Goal: Information Seeking & Learning: Stay updated

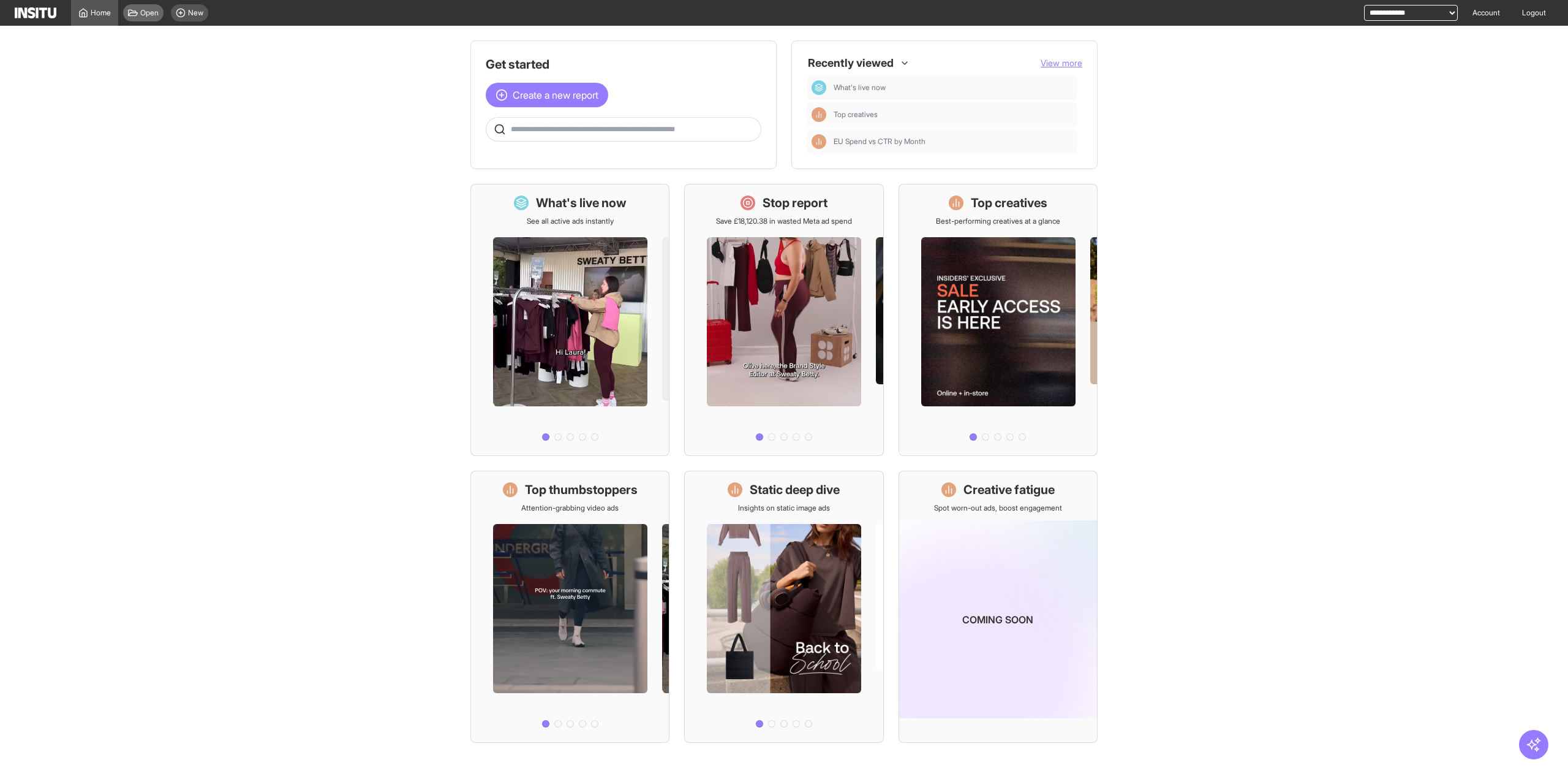
click at [152, 13] on span "Open" at bounding box center [149, 13] width 19 height 10
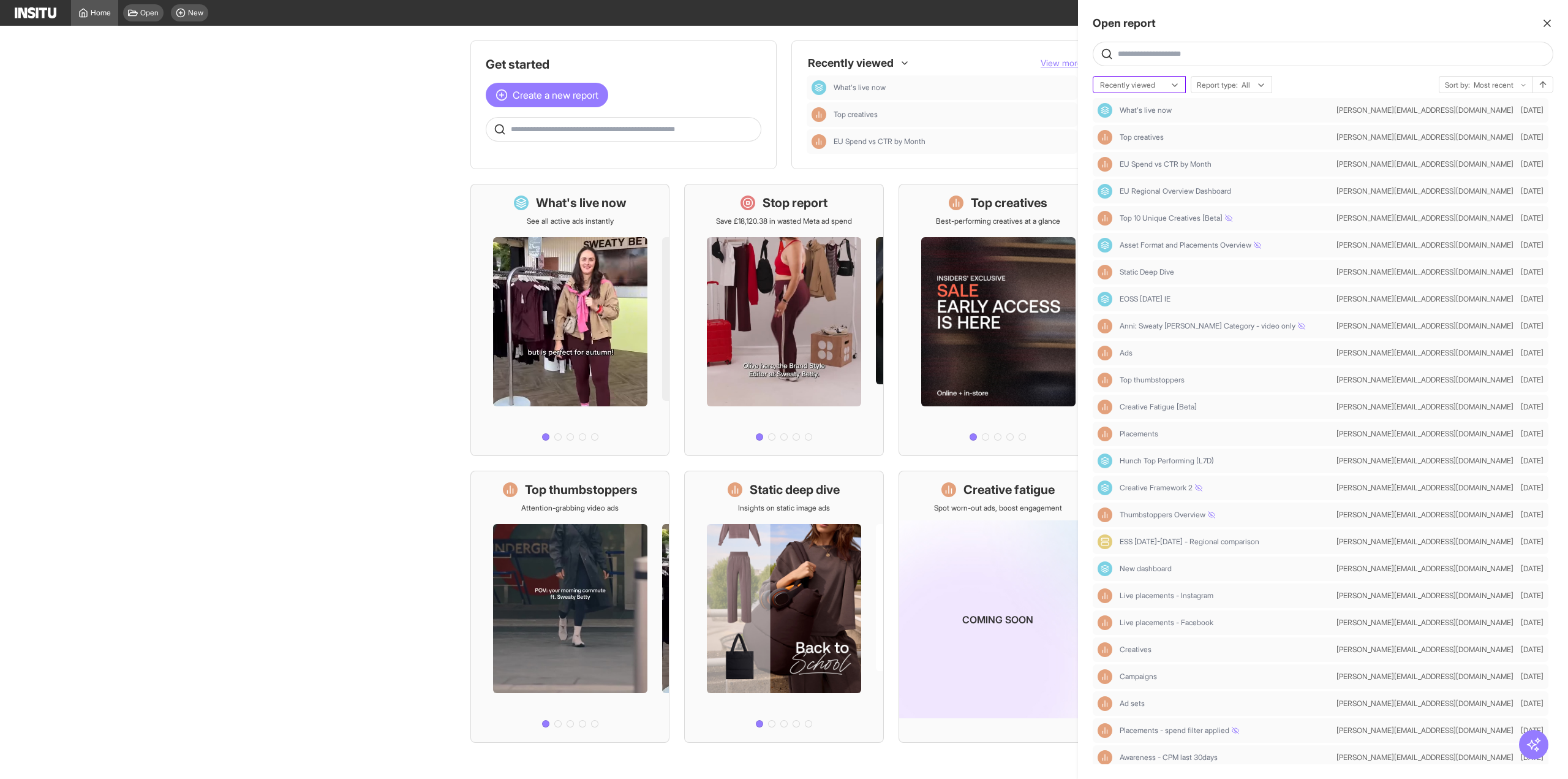
click at [1168, 86] on div "Recently viewed" at bounding box center [1139, 84] width 92 height 17
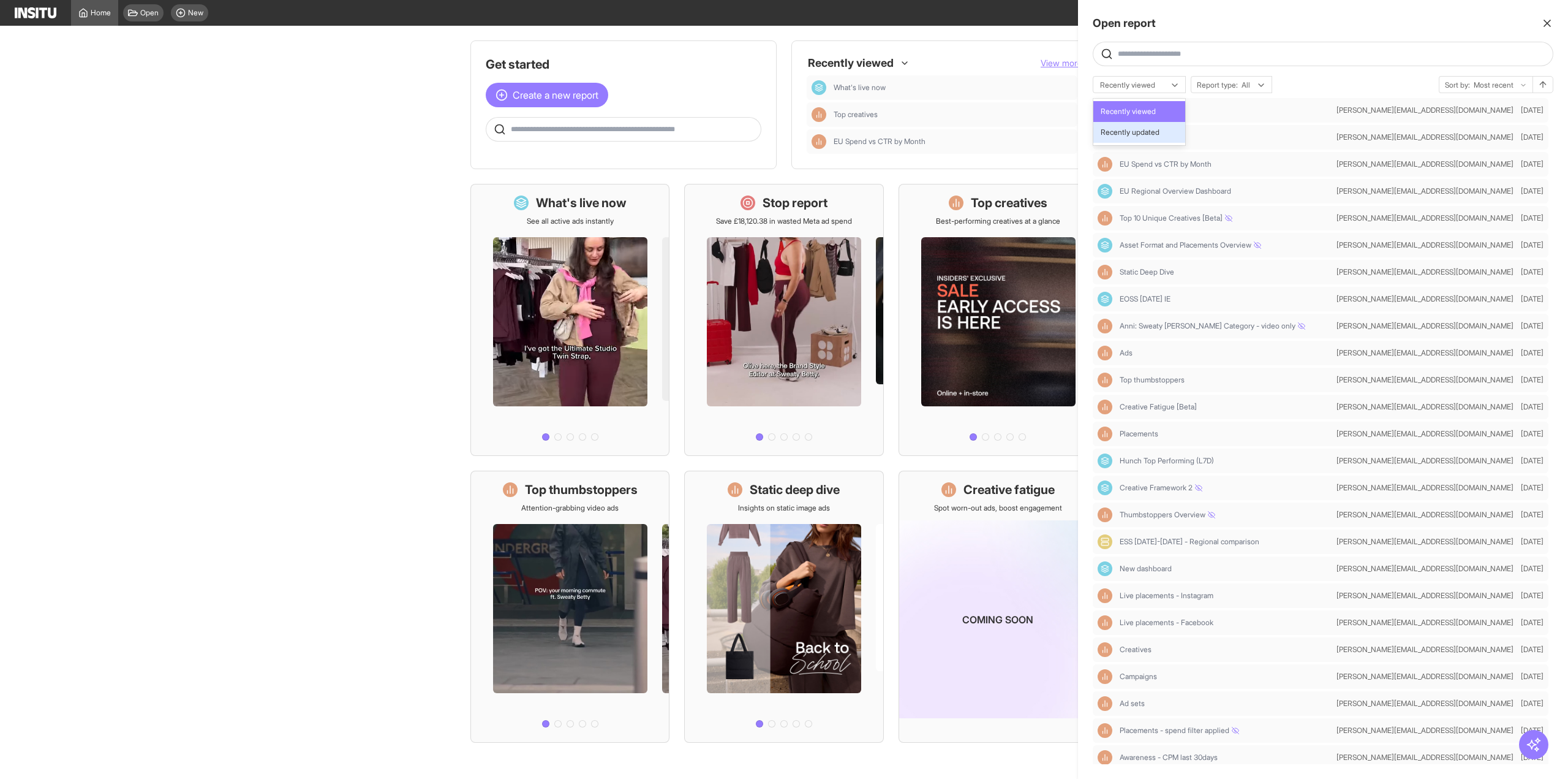
click at [1159, 132] on span "Recently updated" at bounding box center [1130, 132] width 58 height 11
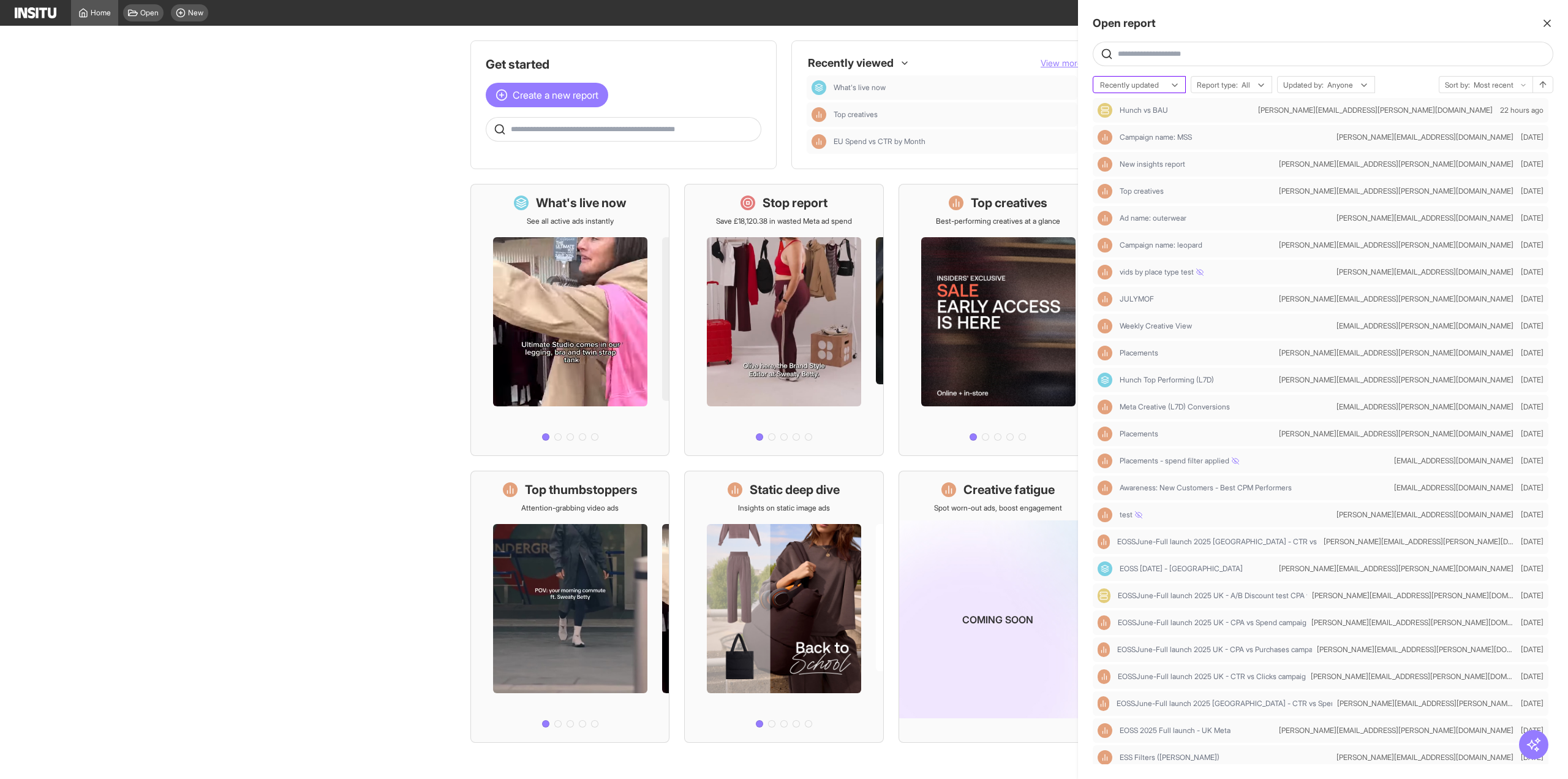
click at [1159, 90] on div at bounding box center [1130, 85] width 64 height 13
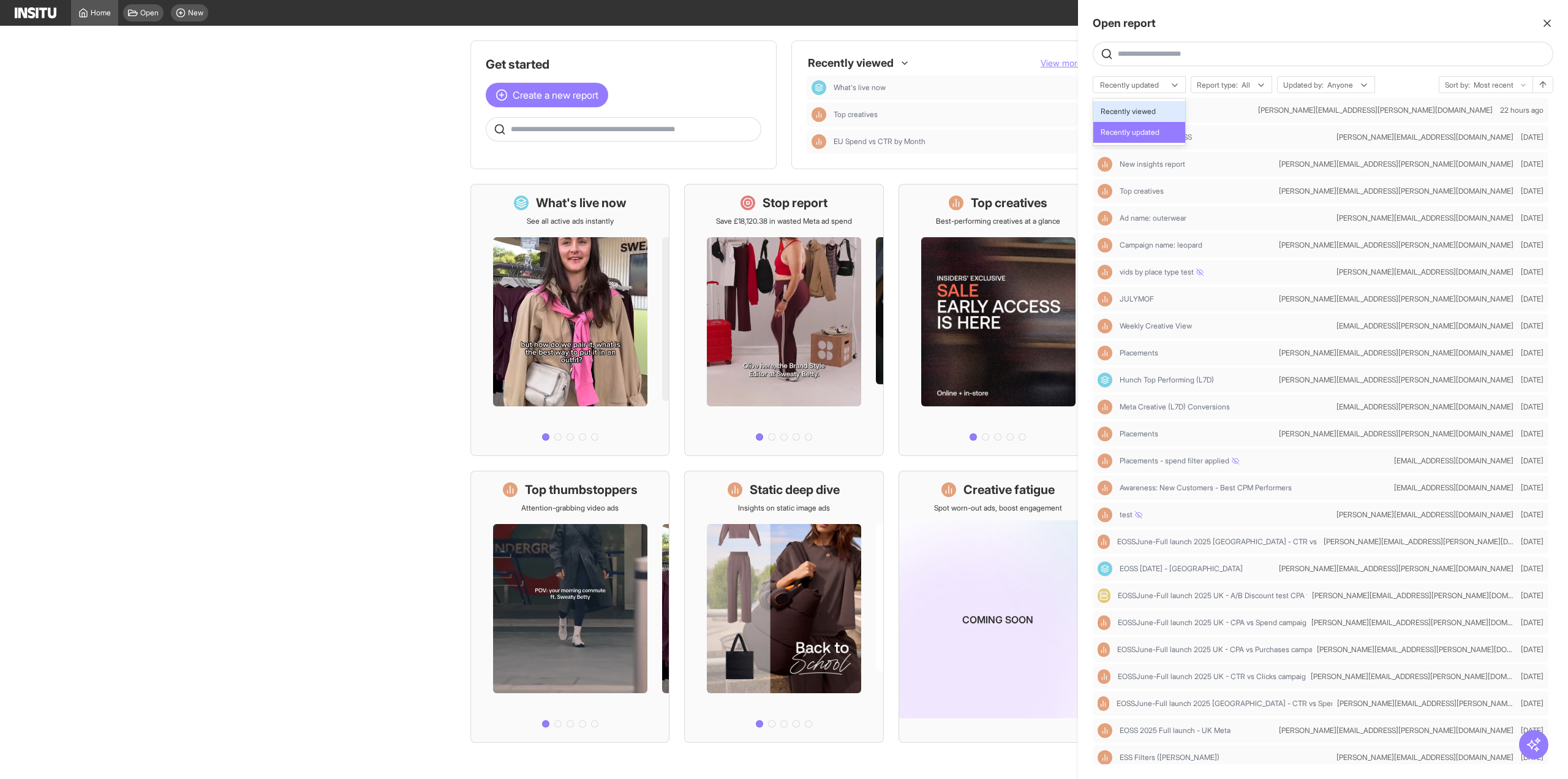
click at [1162, 116] on span "Recently viewed" at bounding box center [1139, 111] width 77 height 11
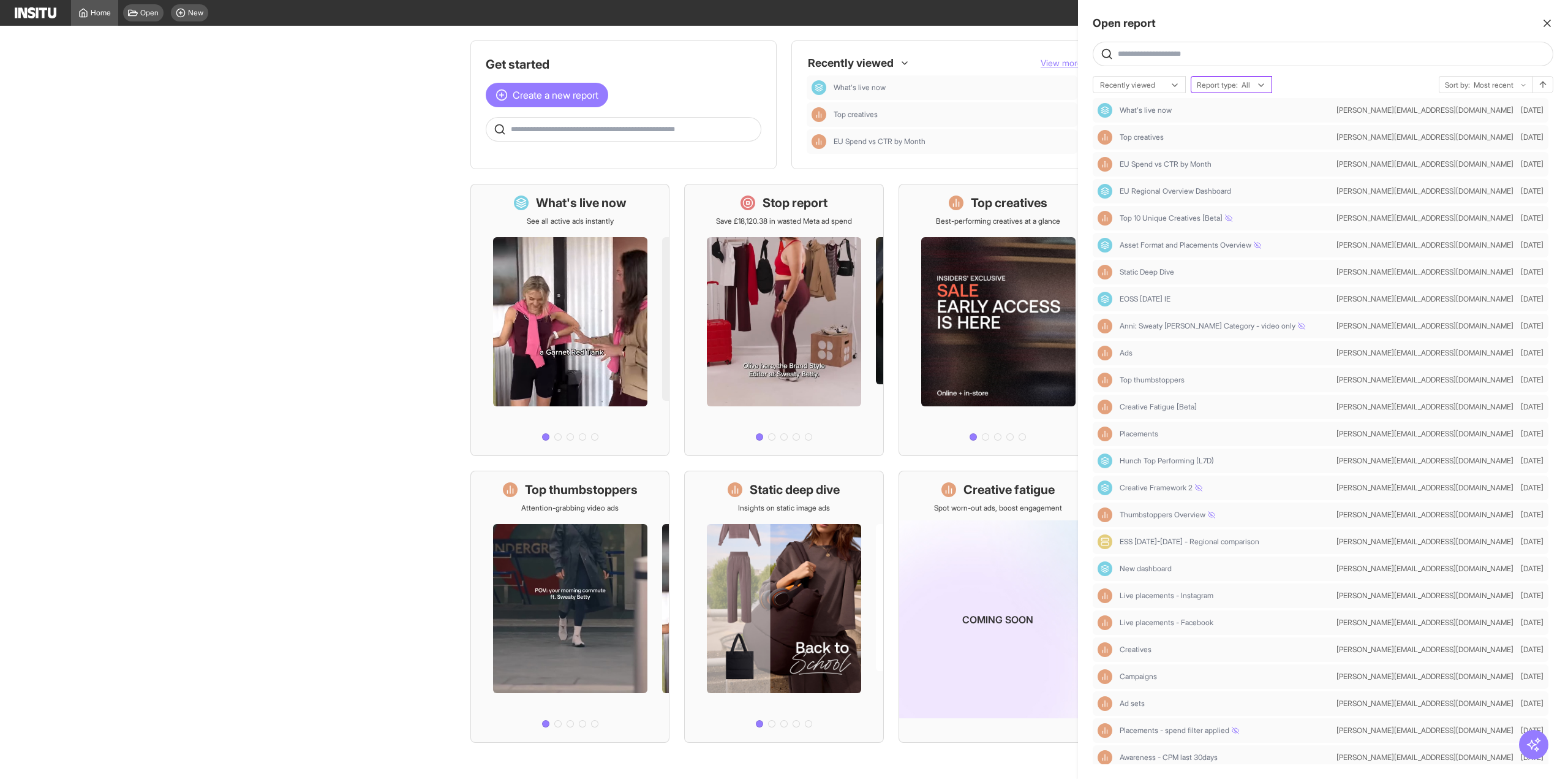
click at [1237, 84] on span "Report type:" at bounding box center [1217, 84] width 41 height 10
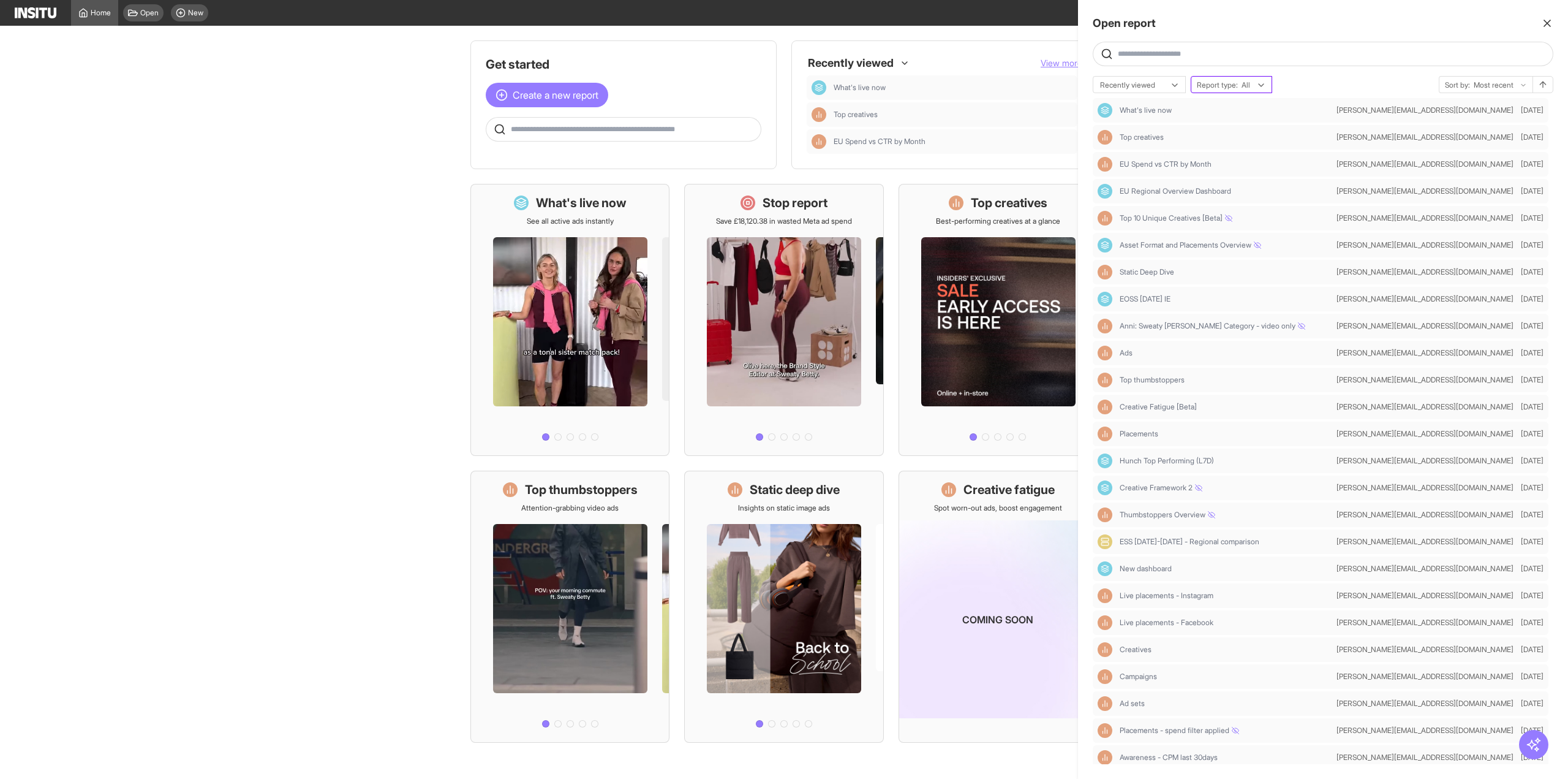
click at [1234, 84] on span "Report type:" at bounding box center [1217, 84] width 41 height 10
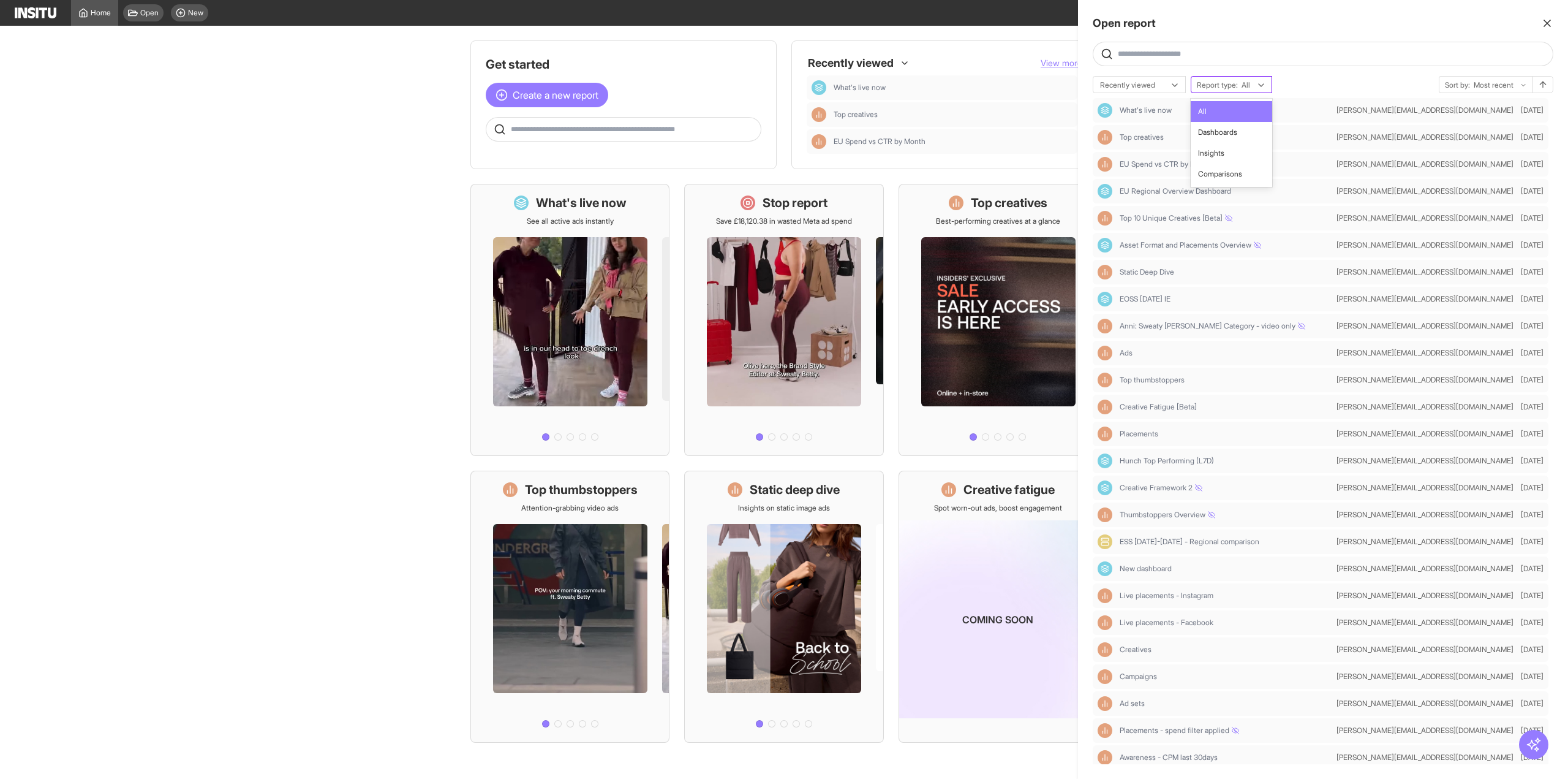
click at [1229, 90] on div "Report type: All" at bounding box center [1231, 84] width 80 height 17
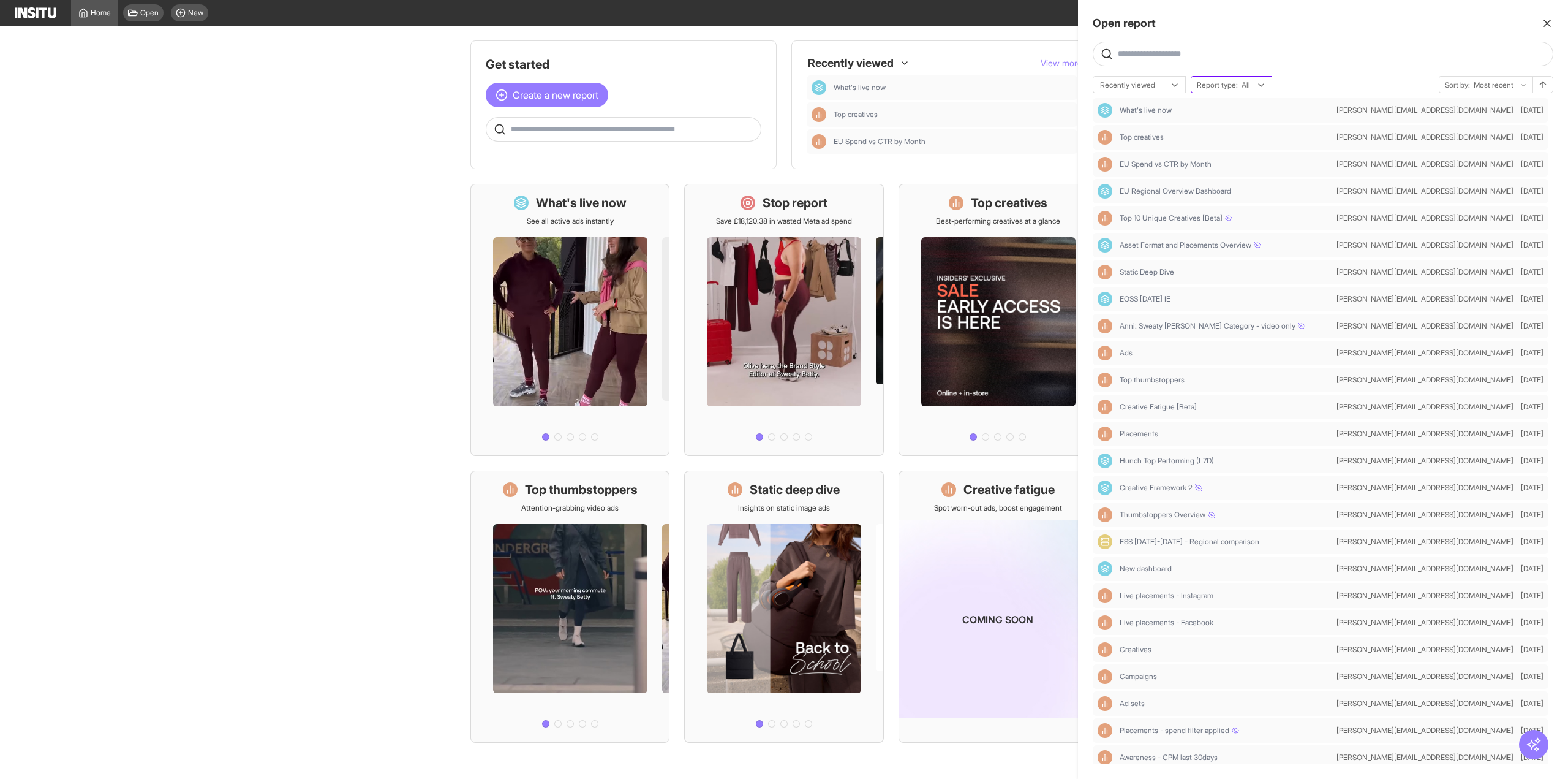
click at [1229, 90] on div "Report type: All" at bounding box center [1231, 84] width 80 height 17
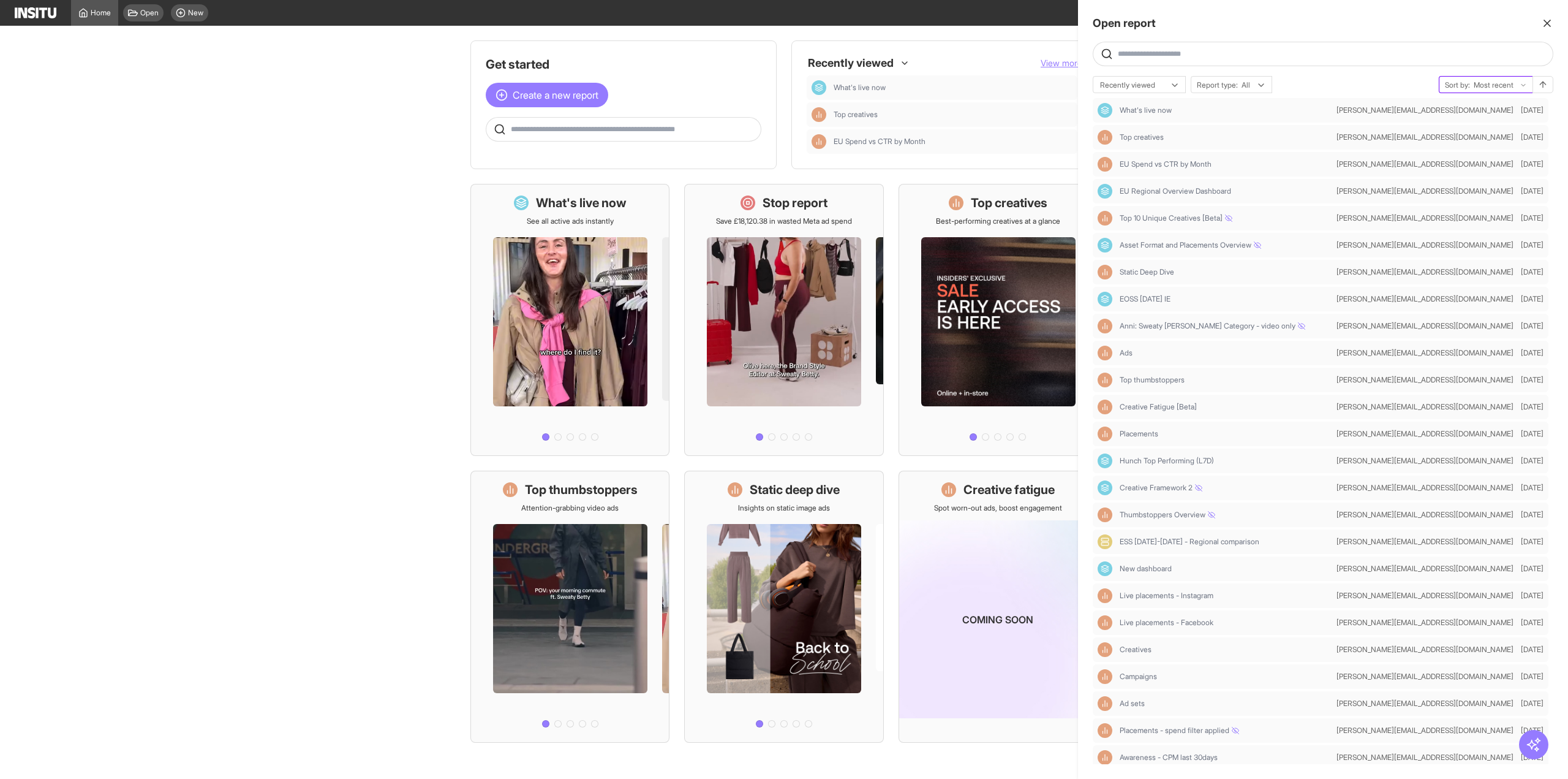
click at [1516, 87] on div "Most recent" at bounding box center [1496, 85] width 47 height 13
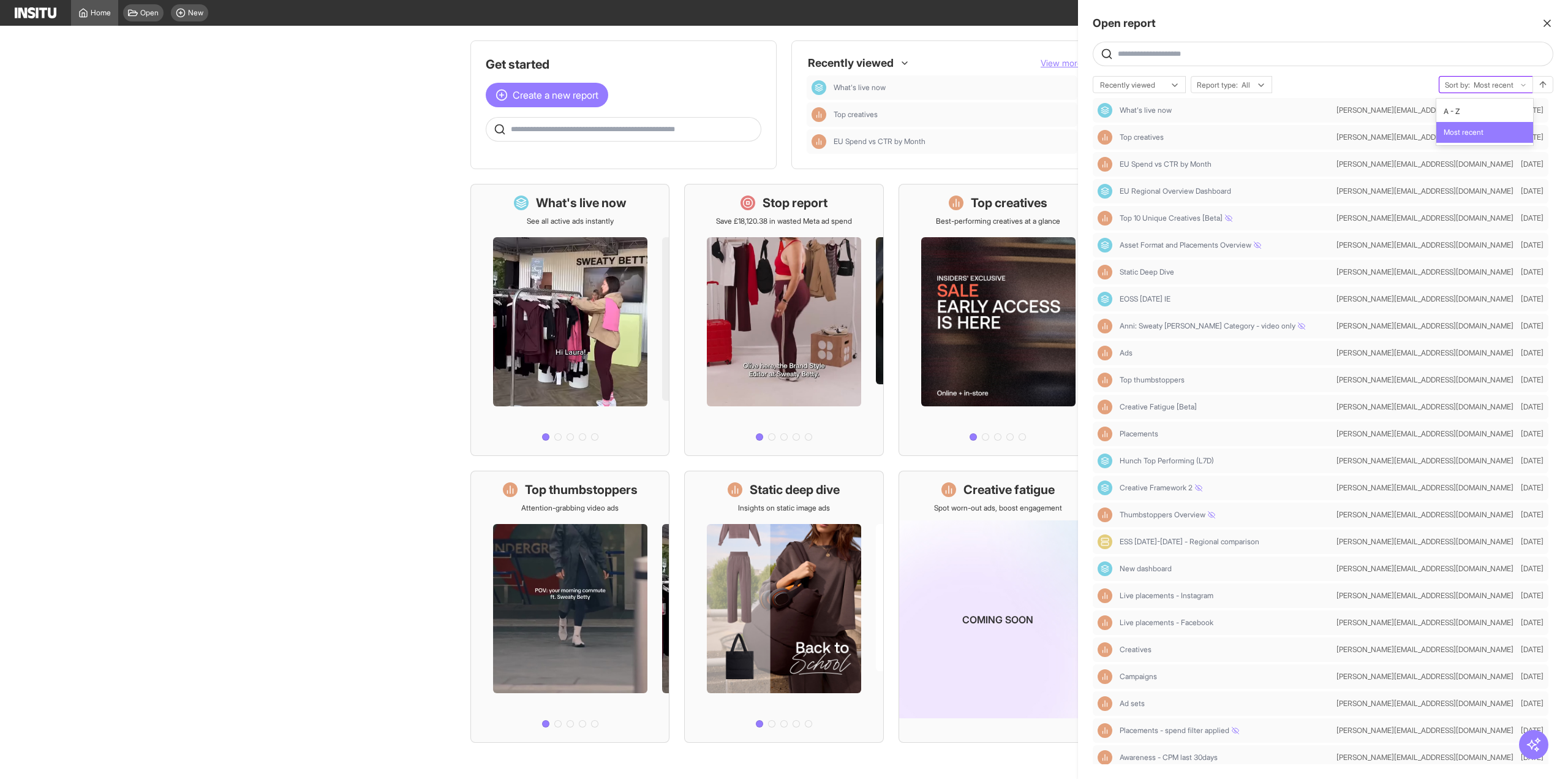
click at [1513, 86] on div at bounding box center [1493, 85] width 42 height 13
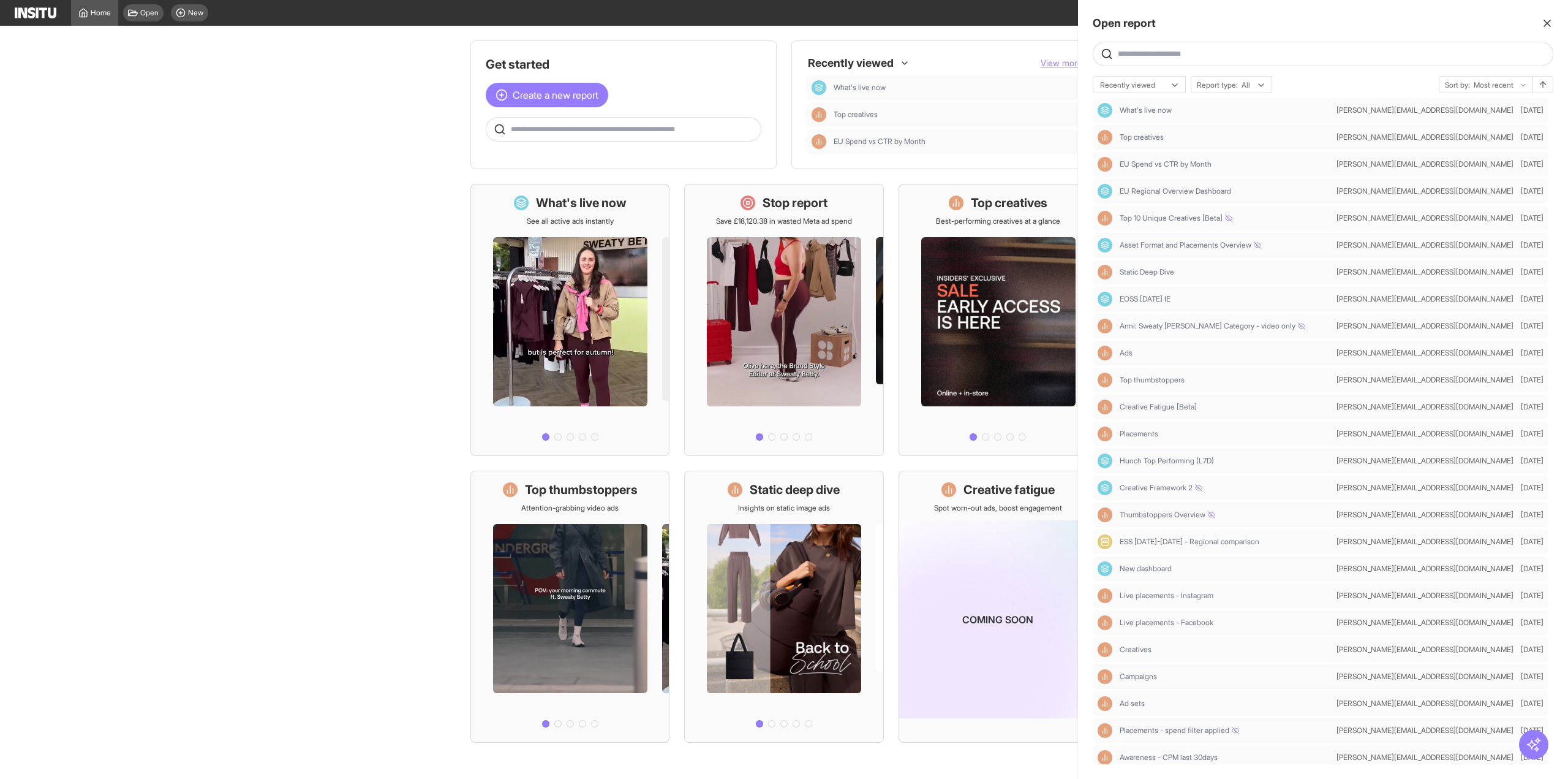
click at [298, 332] on div at bounding box center [784, 390] width 1568 height 779
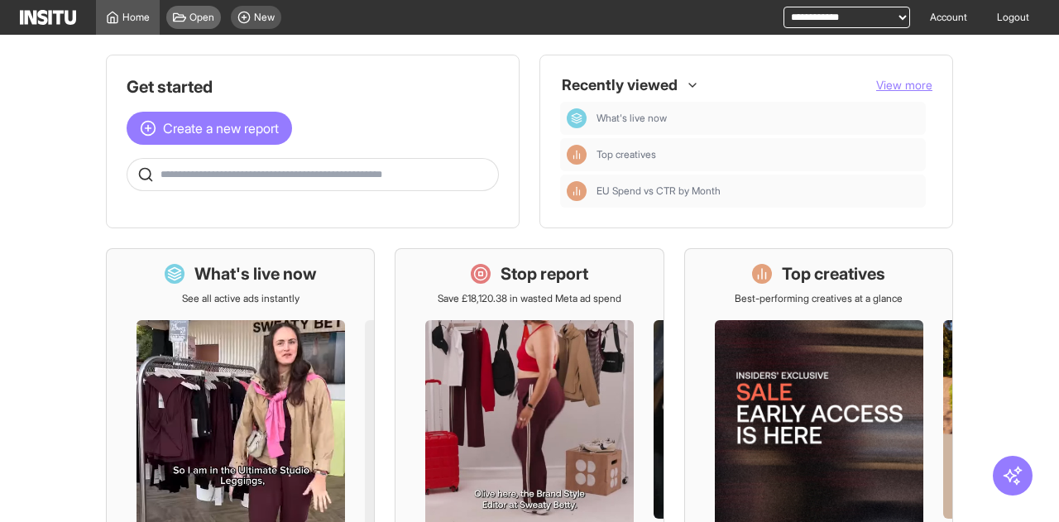
click at [202, 19] on span "Open" at bounding box center [201, 17] width 25 height 13
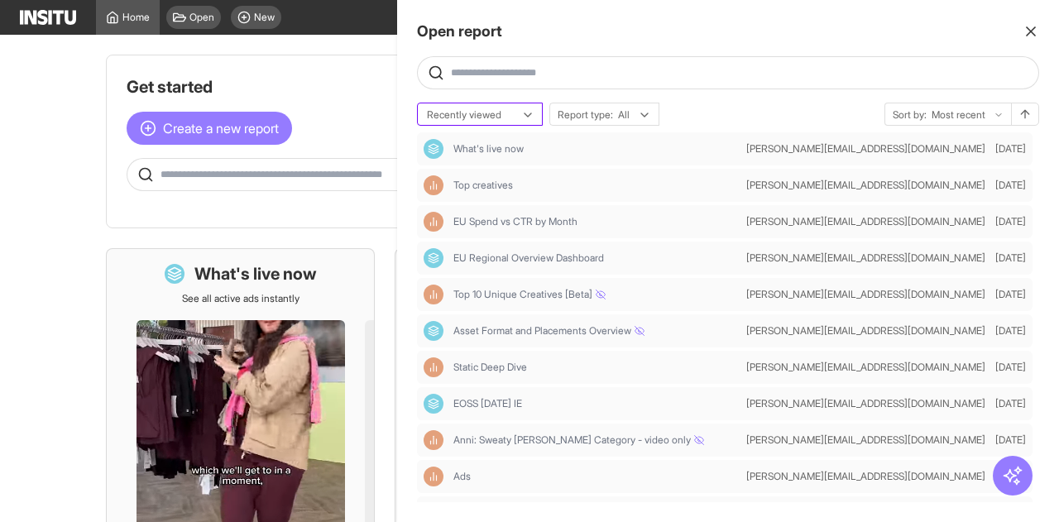
click at [466, 118] on div at bounding box center [468, 115] width 86 height 17
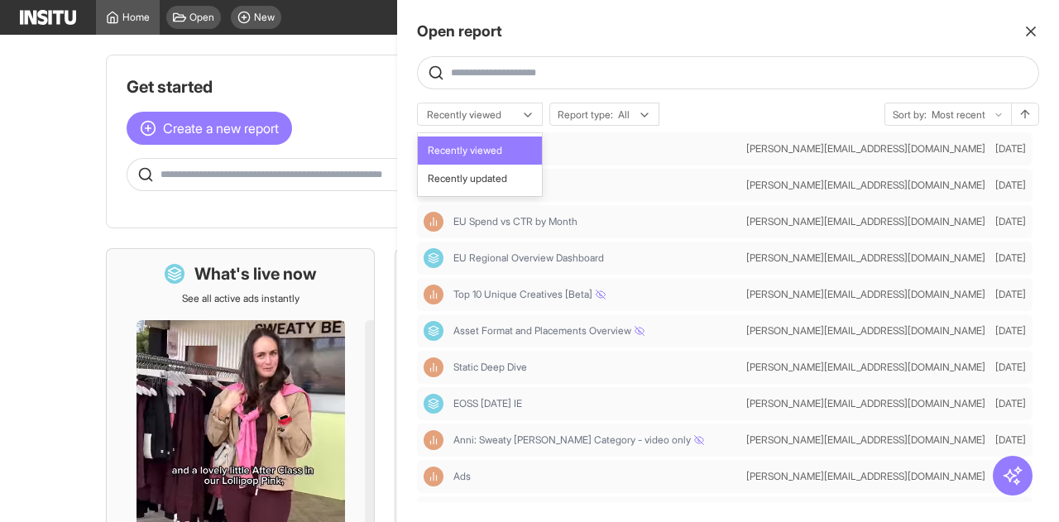
click at [491, 173] on span "Recently updated" at bounding box center [467, 178] width 79 height 15
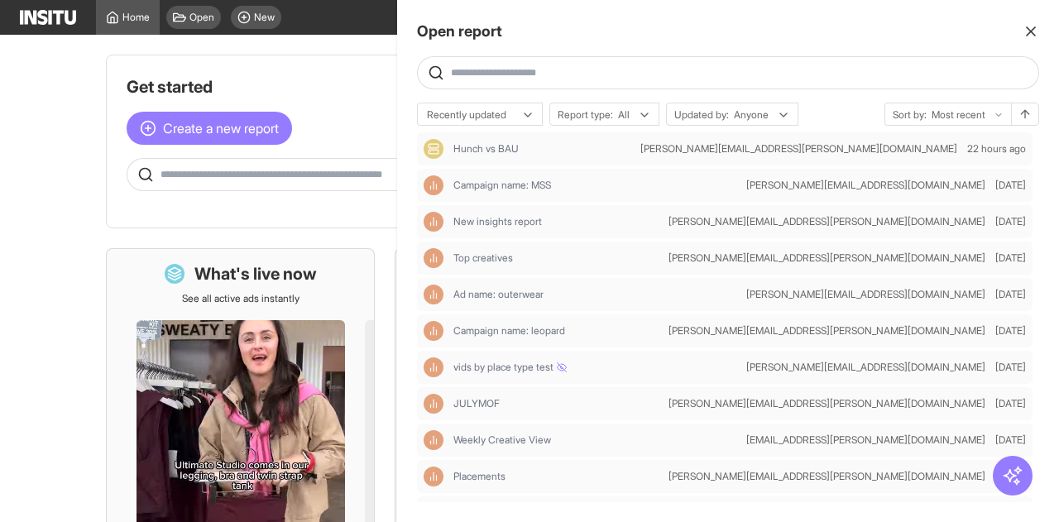
click at [373, 77] on div at bounding box center [529, 261] width 1059 height 522
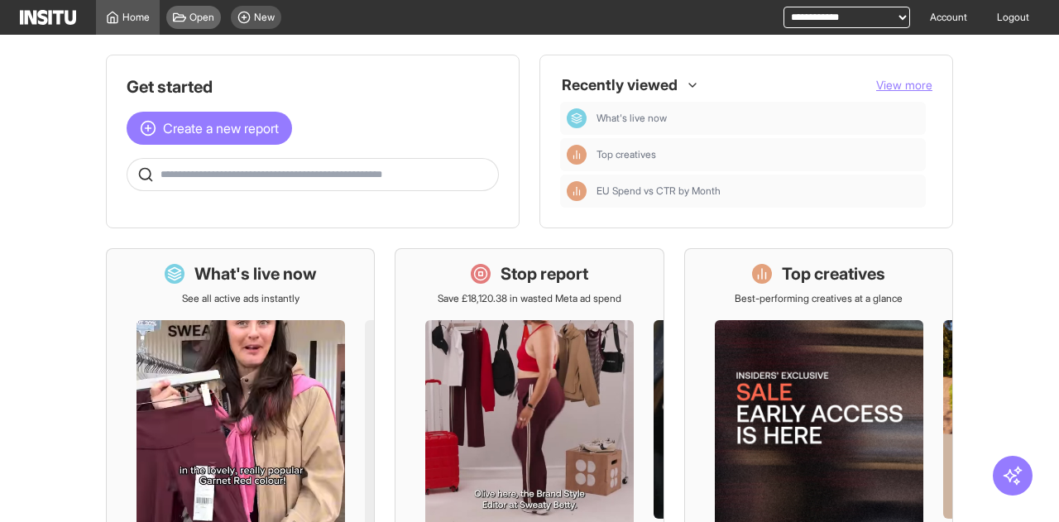
click at [197, 17] on span "Open" at bounding box center [201, 17] width 25 height 13
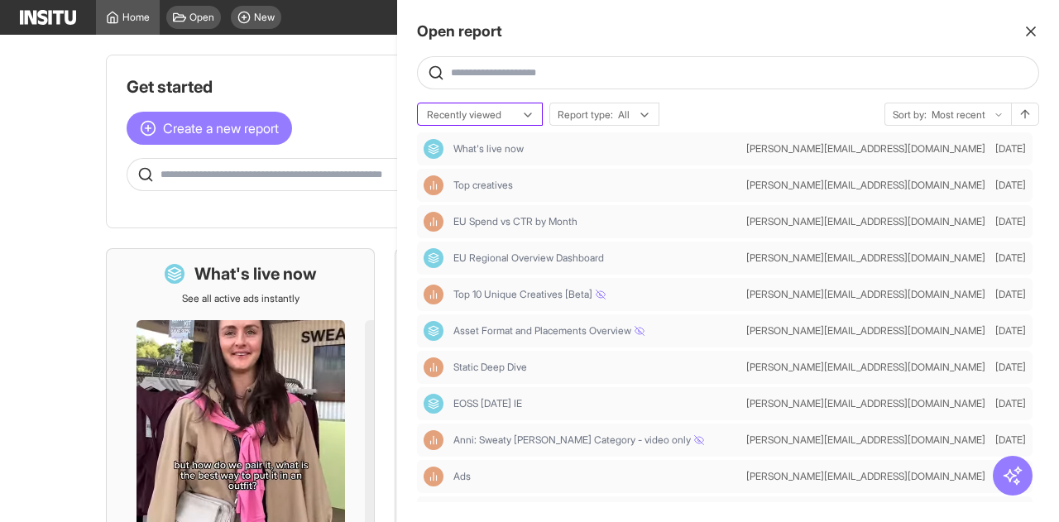
click at [487, 120] on div at bounding box center [468, 115] width 86 height 17
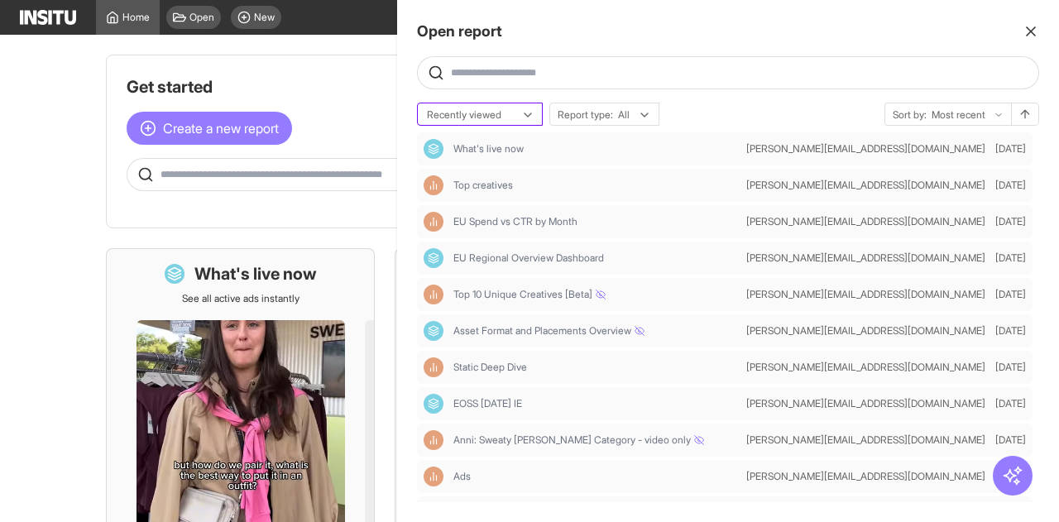
click at [487, 120] on div at bounding box center [468, 115] width 86 height 17
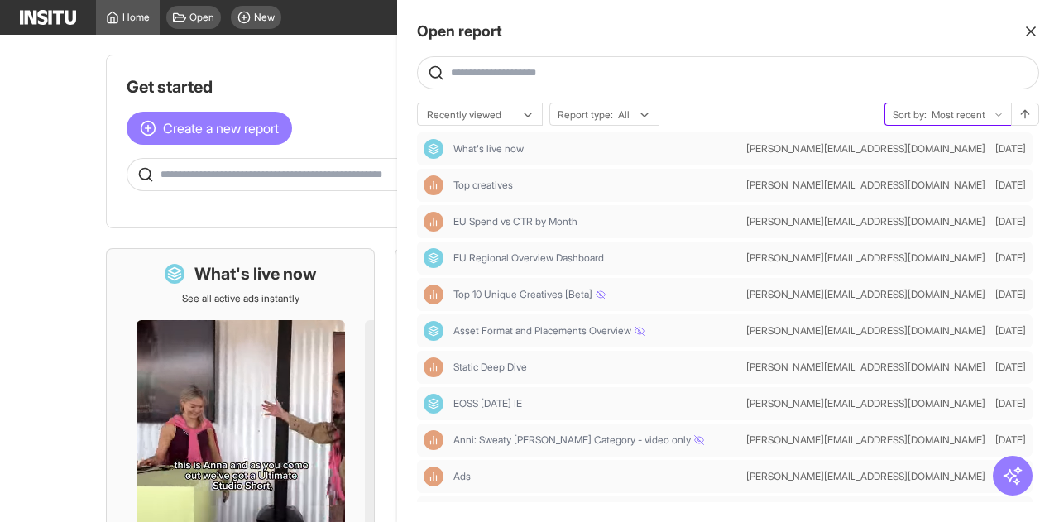
click at [921, 122] on div "Sort by: Most recent" at bounding box center [948, 114] width 126 height 23
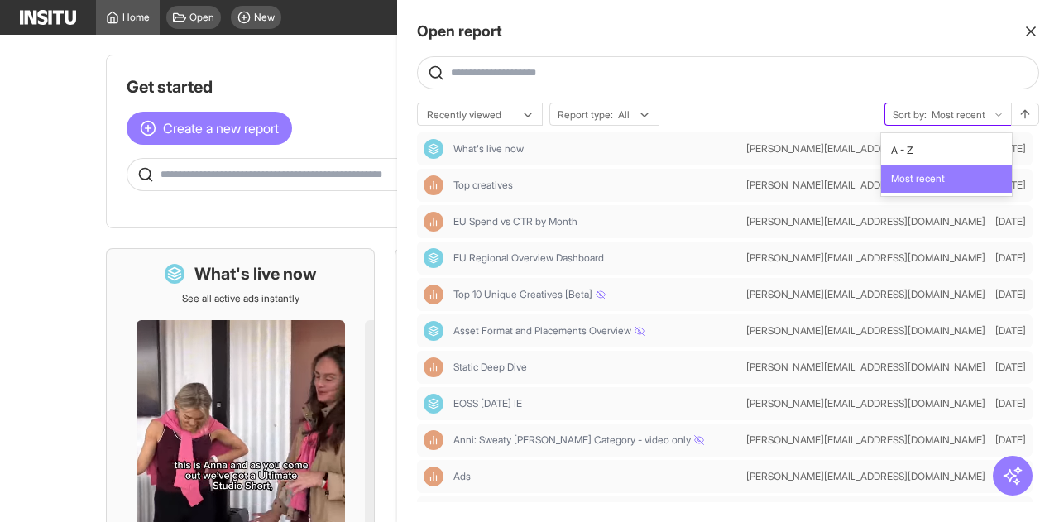
click at [917, 113] on span "Sort by:" at bounding box center [910, 114] width 34 height 13
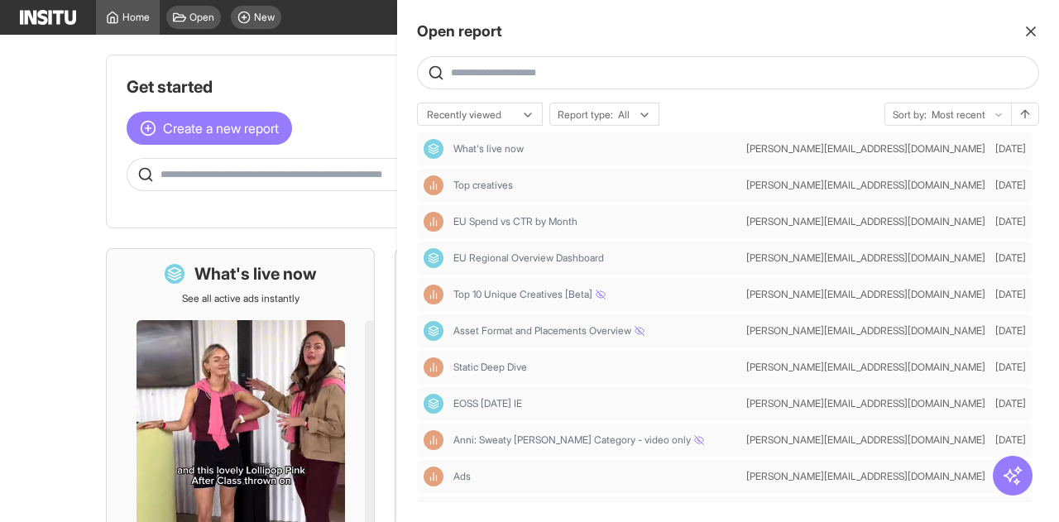
click at [796, 100] on div "Open report Ask questions like: Which campaigns had the highest spend last mont…" at bounding box center [728, 261] width 662 height 522
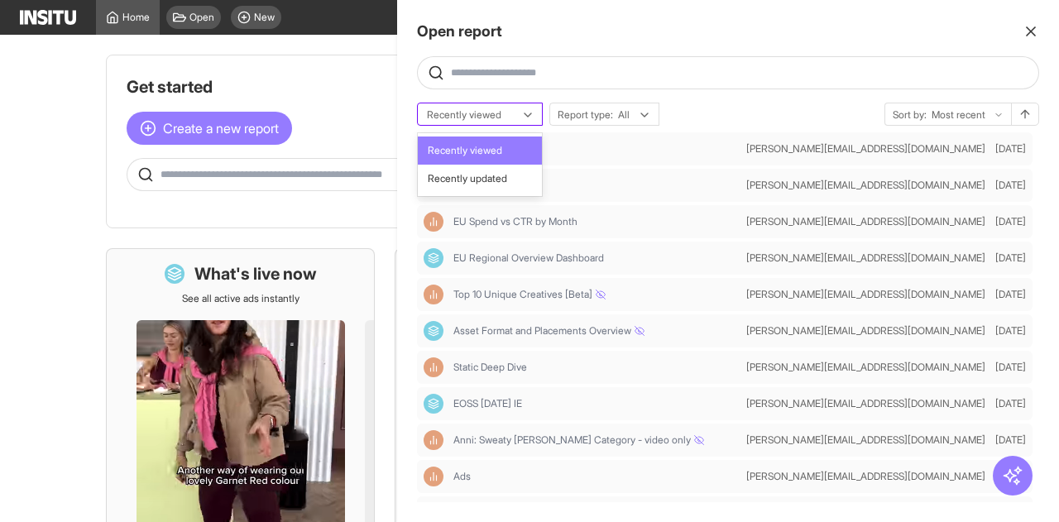
click at [478, 108] on div at bounding box center [468, 115] width 86 height 17
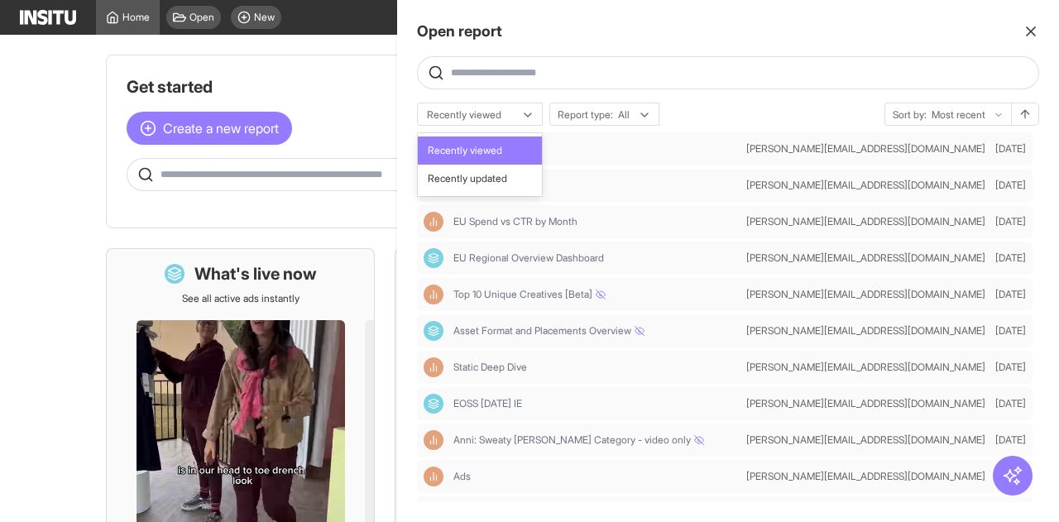
click at [500, 175] on span "Recently updated" at bounding box center [467, 178] width 79 height 15
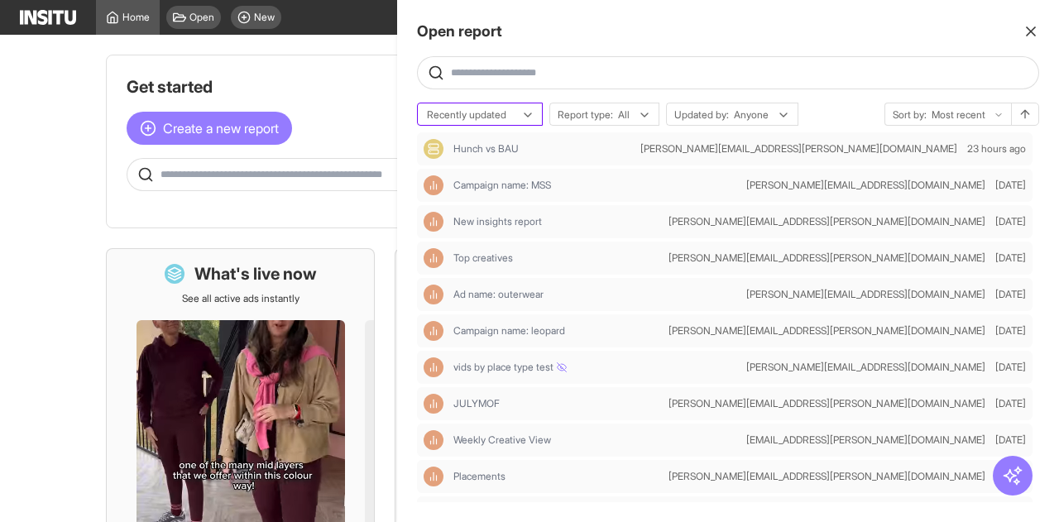
click at [482, 119] on div at bounding box center [468, 115] width 86 height 17
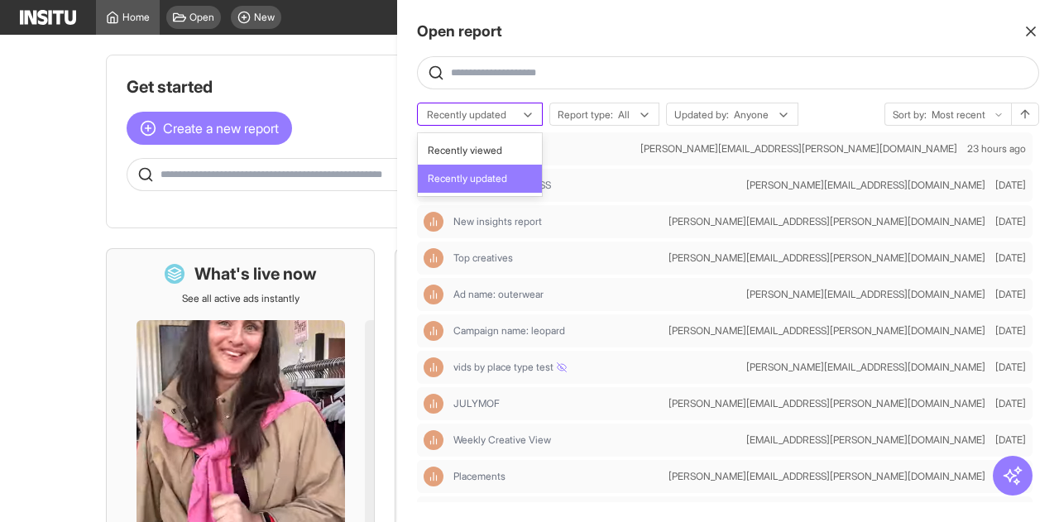
click at [484, 117] on div at bounding box center [468, 115] width 86 height 17
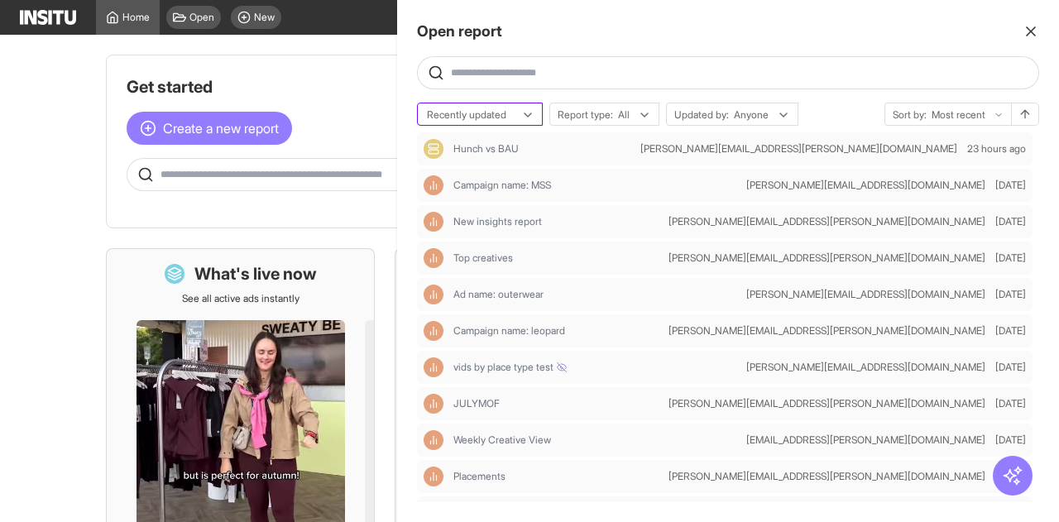
click at [481, 114] on div at bounding box center [468, 115] width 86 height 17
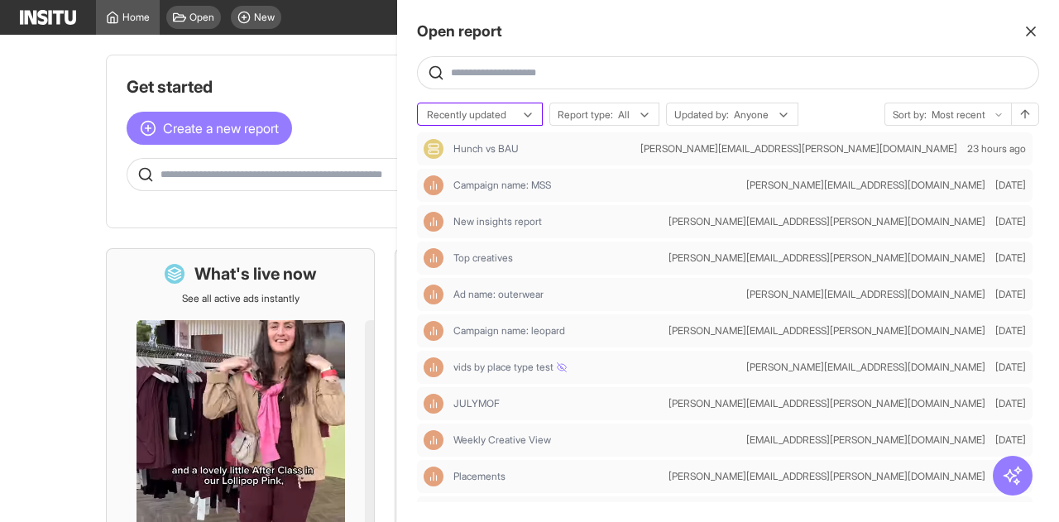
click at [481, 114] on div at bounding box center [468, 115] width 86 height 17
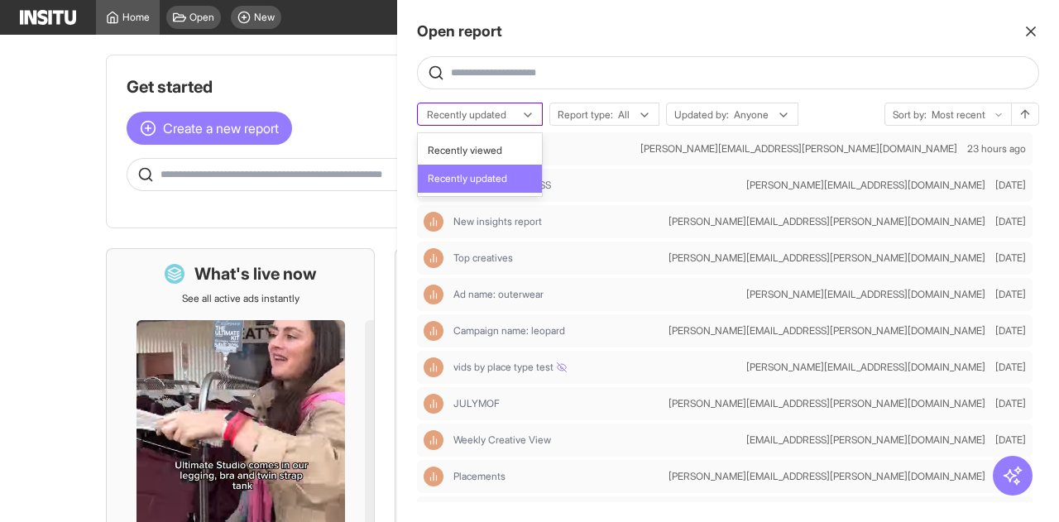
click at [477, 122] on div at bounding box center [468, 115] width 86 height 17
